Goal: Check status: Check status

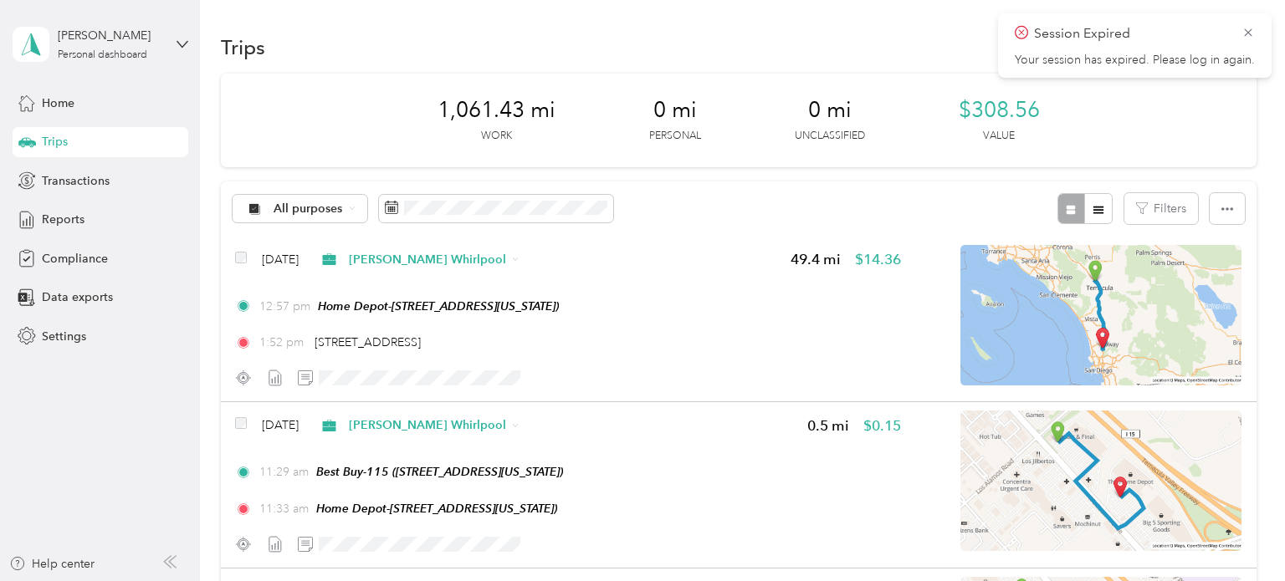
scroll to position [13, 0]
